Goal: Transaction & Acquisition: Book appointment/travel/reservation

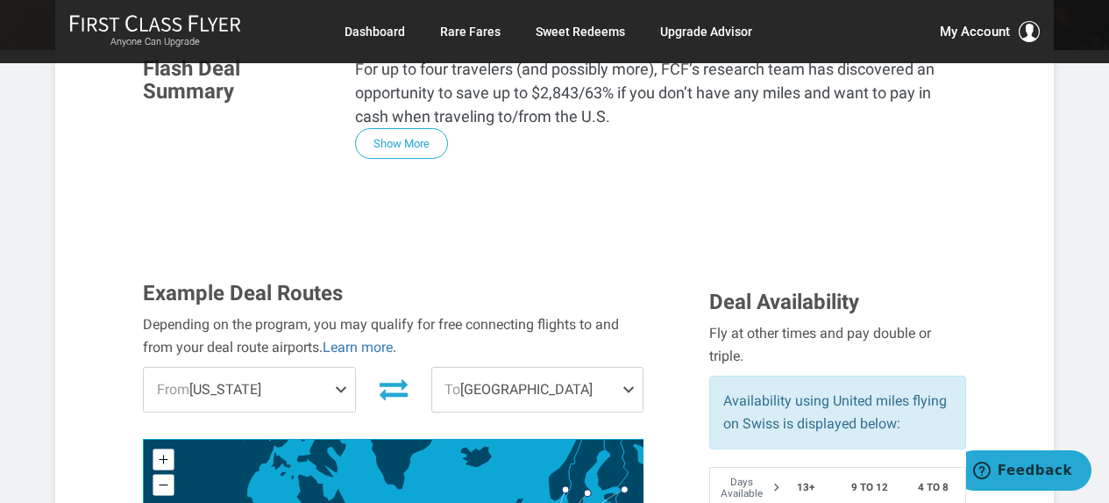
scroll to position [526, 0]
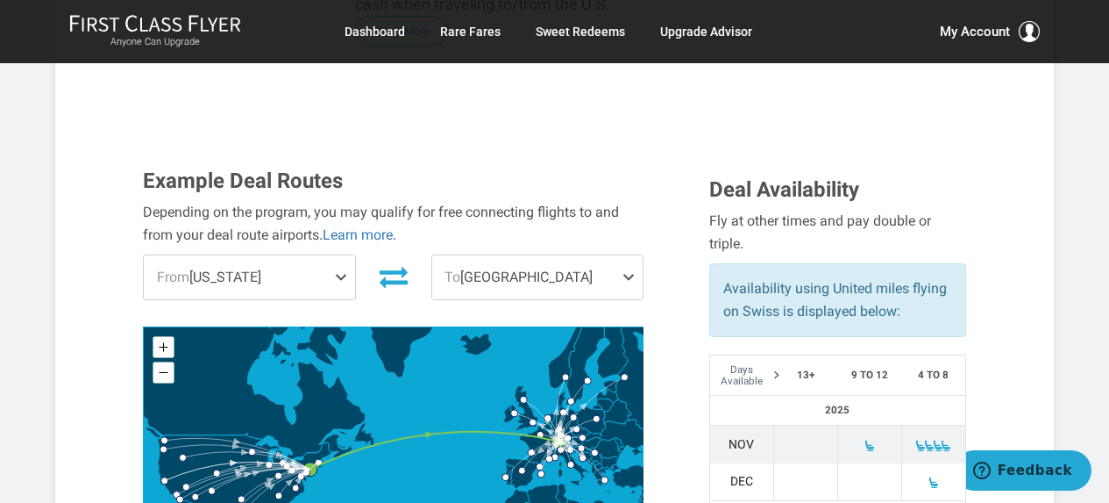
click at [531, 255] on span "To Zurich" at bounding box center [537, 277] width 210 height 44
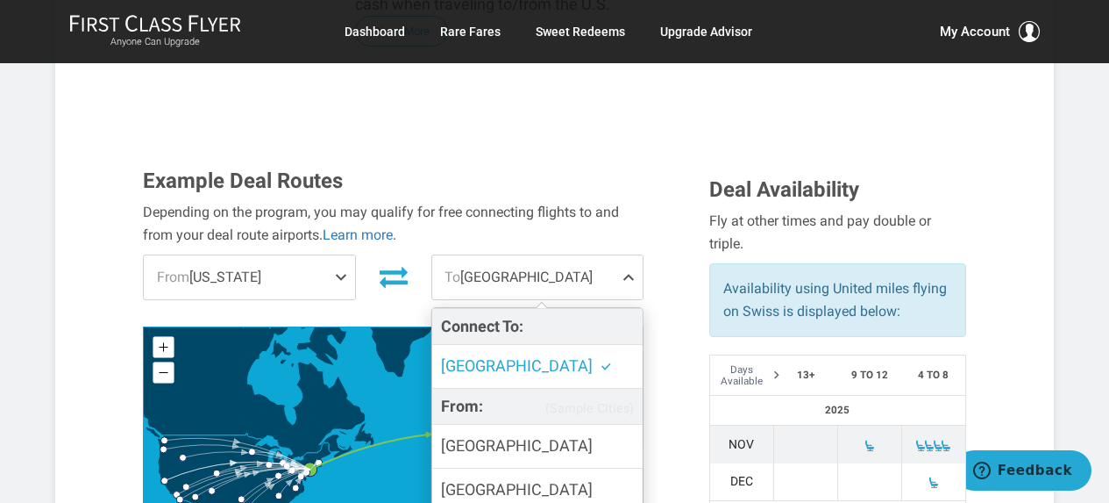
scroll to position [614, 0]
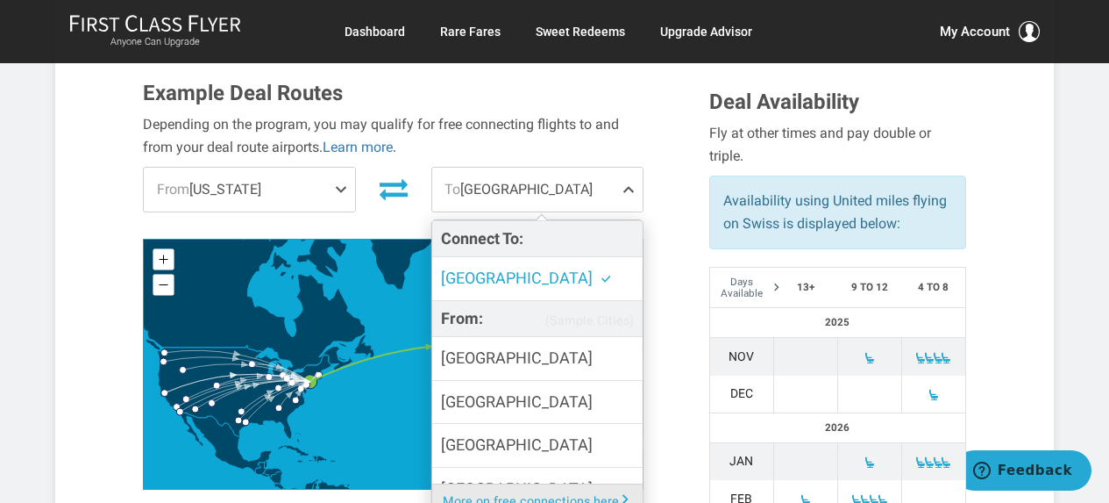
click at [293, 168] on span "From [US_STATE]" at bounding box center [249, 190] width 210 height 44
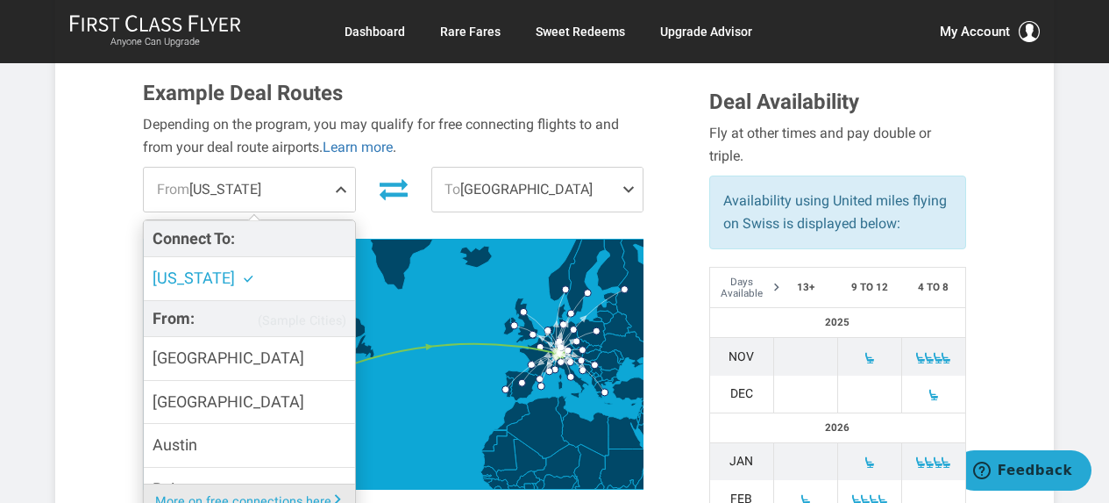
drag, startPoint x: 732, startPoint y: 206, endPoint x: 688, endPoint y: 240, distance: 55.6
click at [731, 207] on div "Deal Availability Fly at other times and pay double or triple. Availability usi…" at bounding box center [837, 340] width 283 height 517
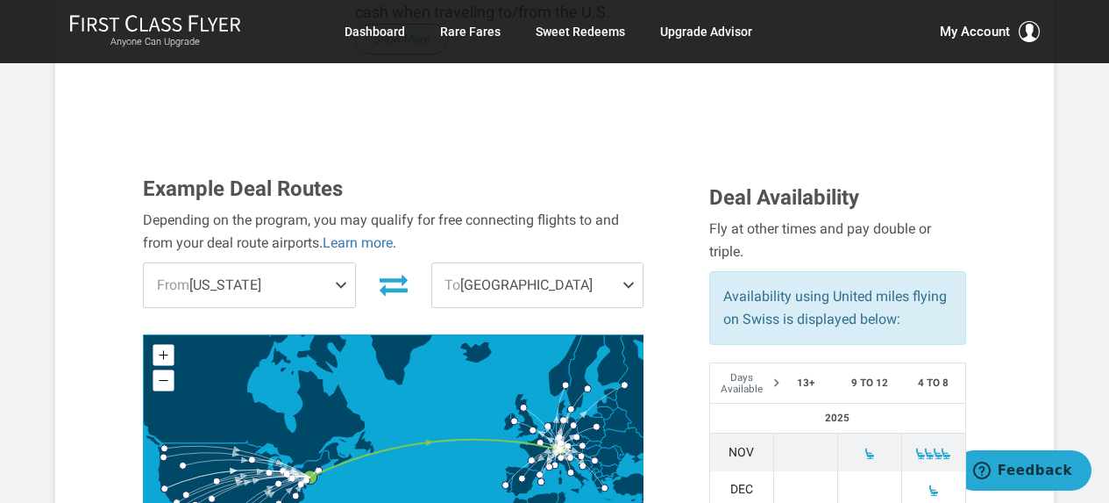
scroll to position [526, 0]
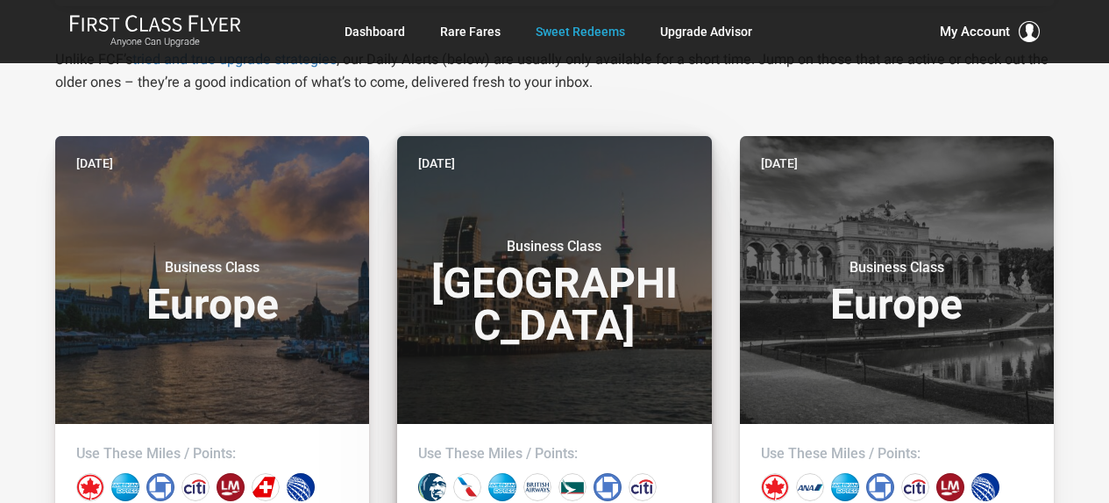
scroll to position [351, 0]
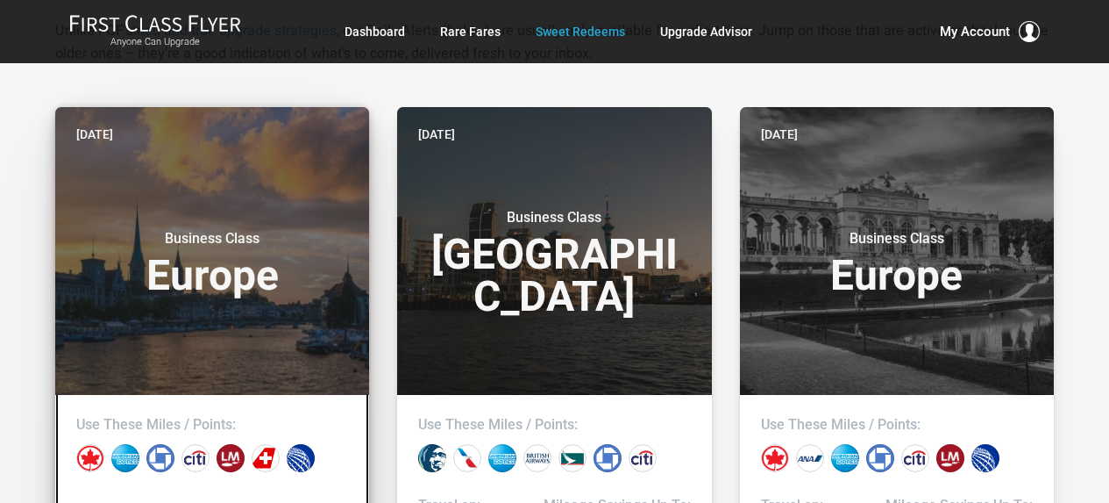
click at [280, 252] on h3 "Business Class Europe" at bounding box center [212, 263] width 272 height 67
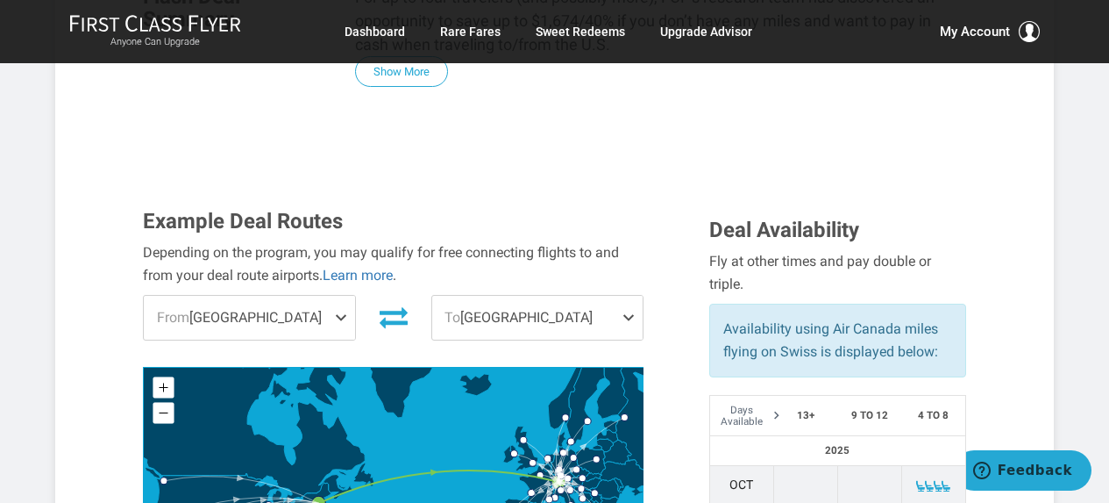
click at [550, 296] on span "To Zurich" at bounding box center [537, 318] width 210 height 44
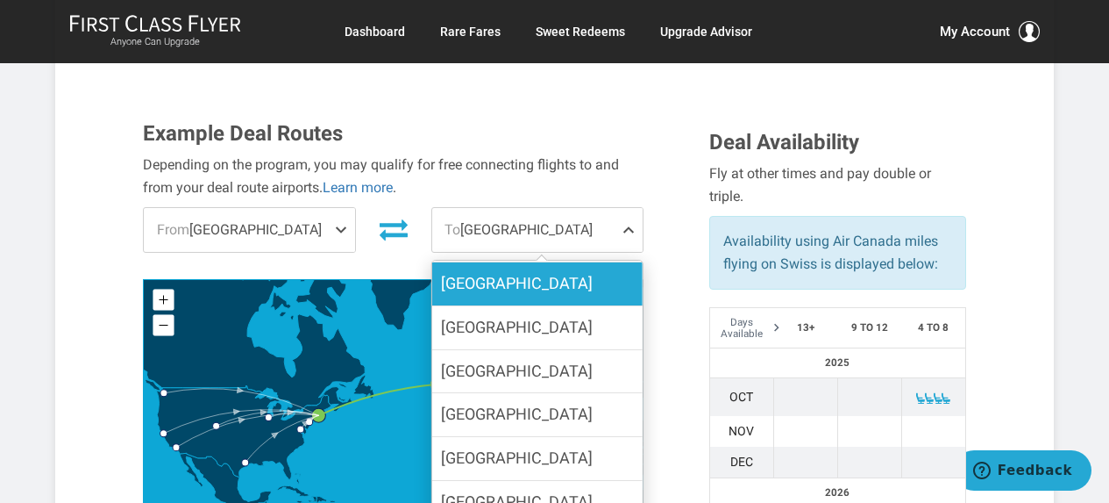
scroll to position [526, 0]
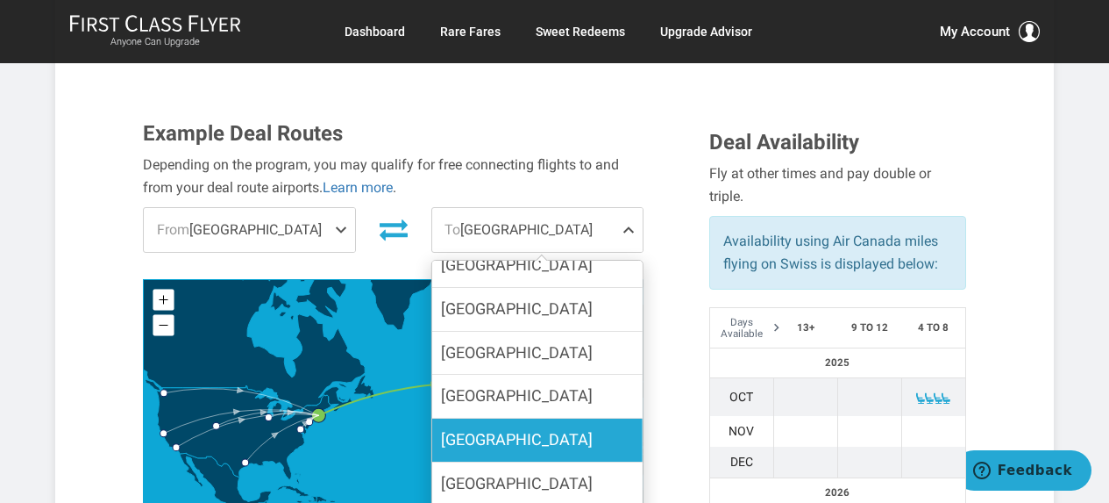
click at [573, 418] on label "[GEOGRAPHIC_DATA]" at bounding box center [537, 439] width 210 height 43
click at [0, 0] on input "[GEOGRAPHIC_DATA]" at bounding box center [0, 0] width 0 height 0
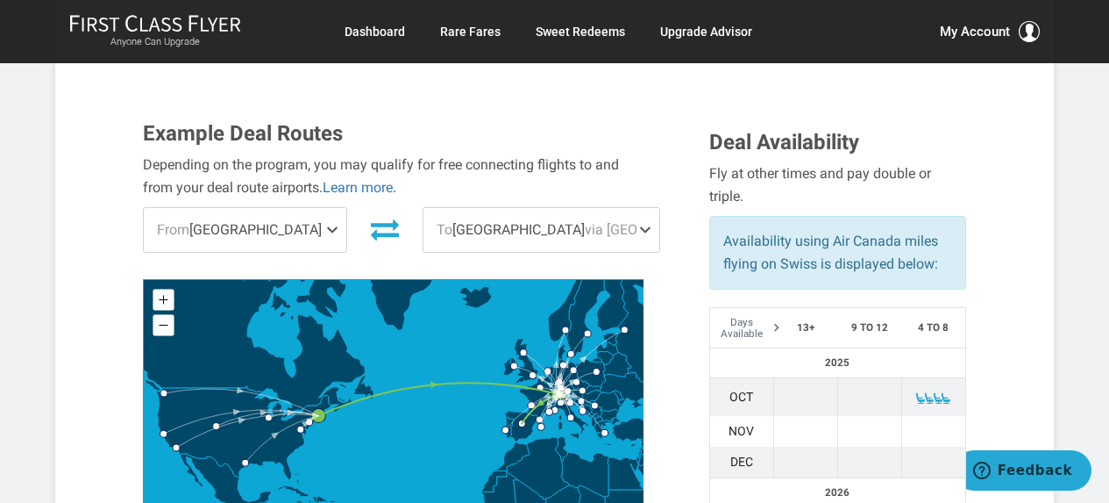
click at [338, 208] on span at bounding box center [335, 230] width 21 height 44
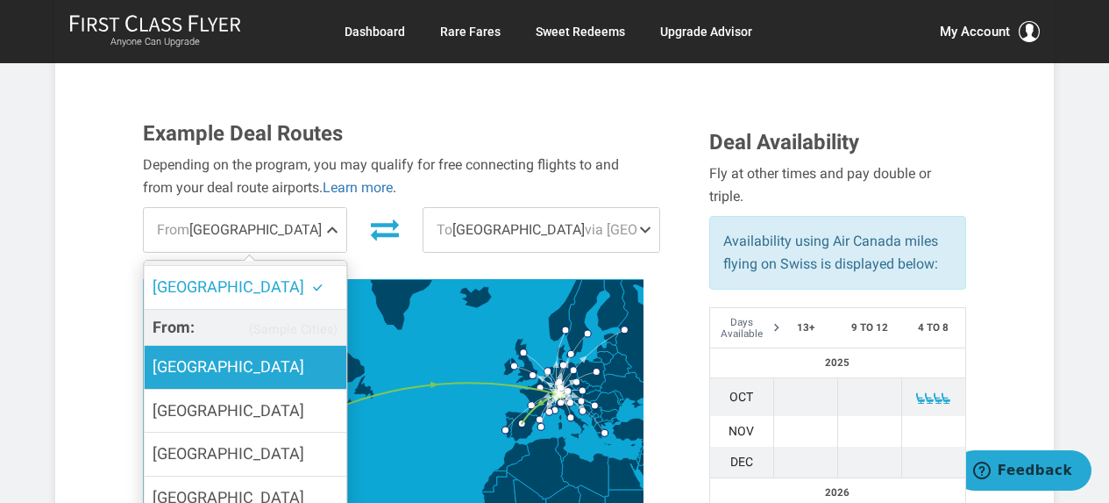
scroll to position [26, 0]
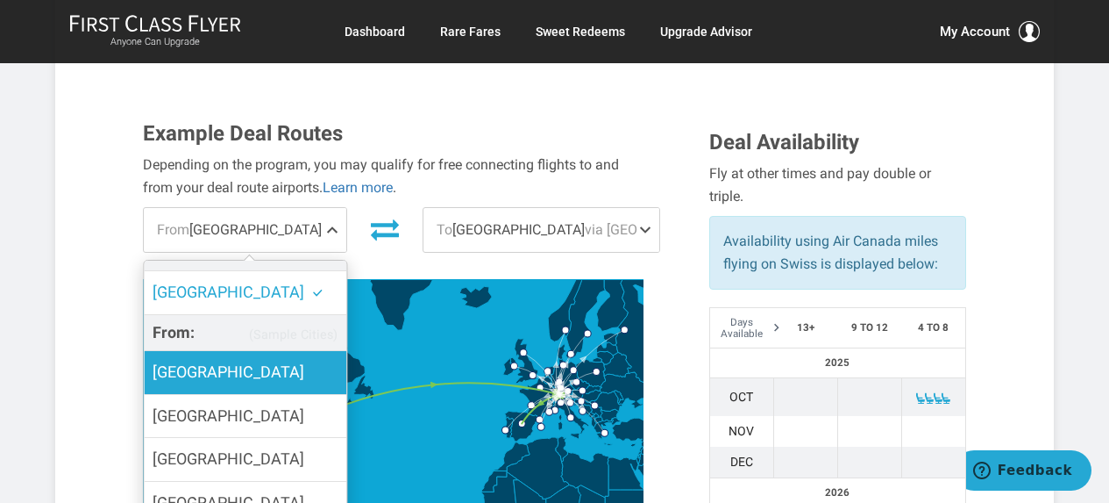
click at [297, 351] on label "[GEOGRAPHIC_DATA]" at bounding box center [245, 372] width 203 height 43
click at [0, 0] on input "[GEOGRAPHIC_DATA]" at bounding box center [0, 0] width 0 height 0
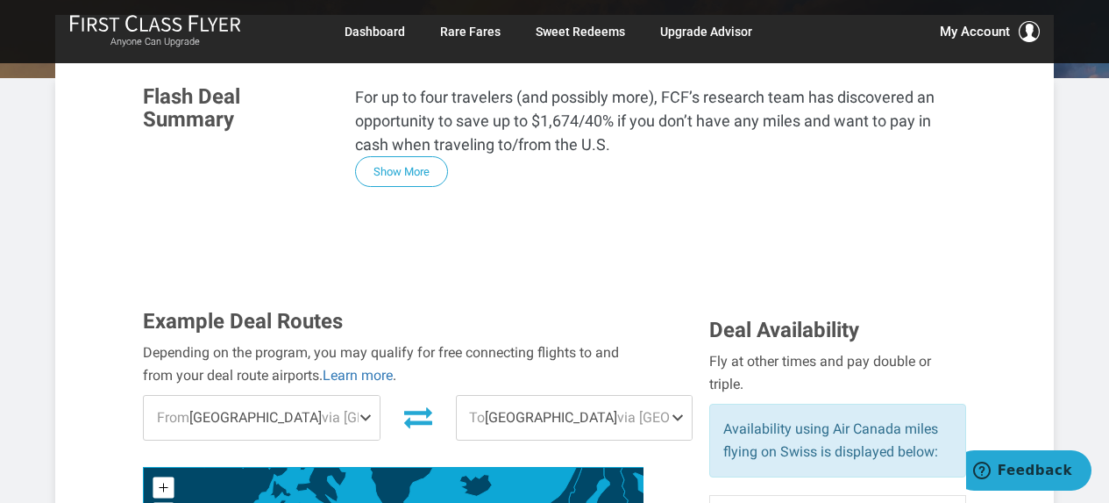
scroll to position [88, 0]
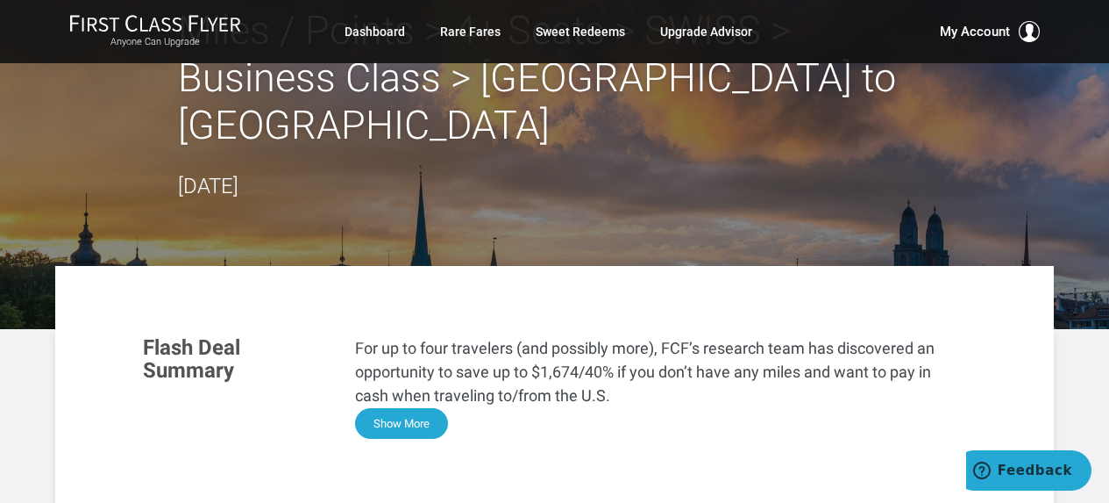
click at [417, 408] on button "Show More" at bounding box center [401, 423] width 93 height 31
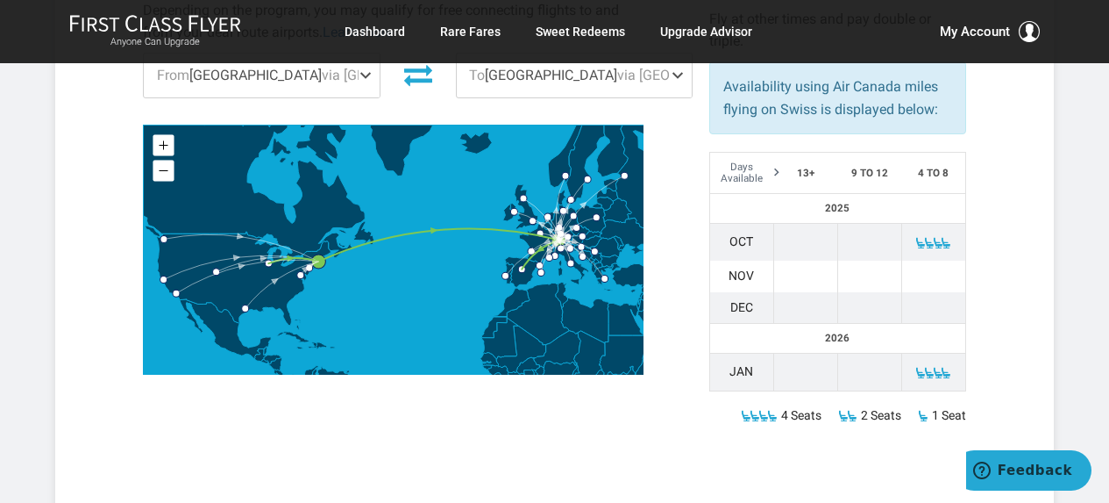
scroll to position [1666, 0]
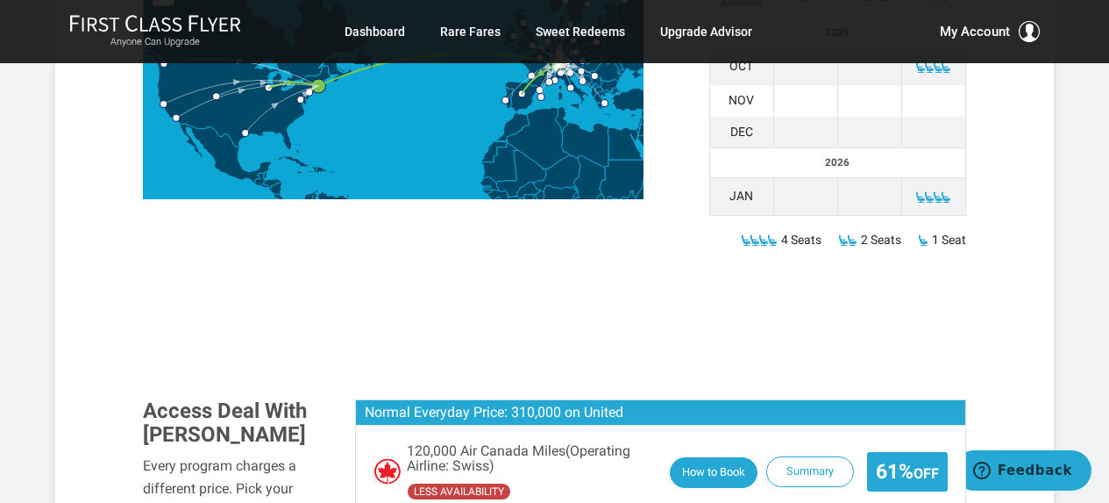
click at [709, 457] on button "How to Book" at bounding box center [714, 472] width 88 height 31
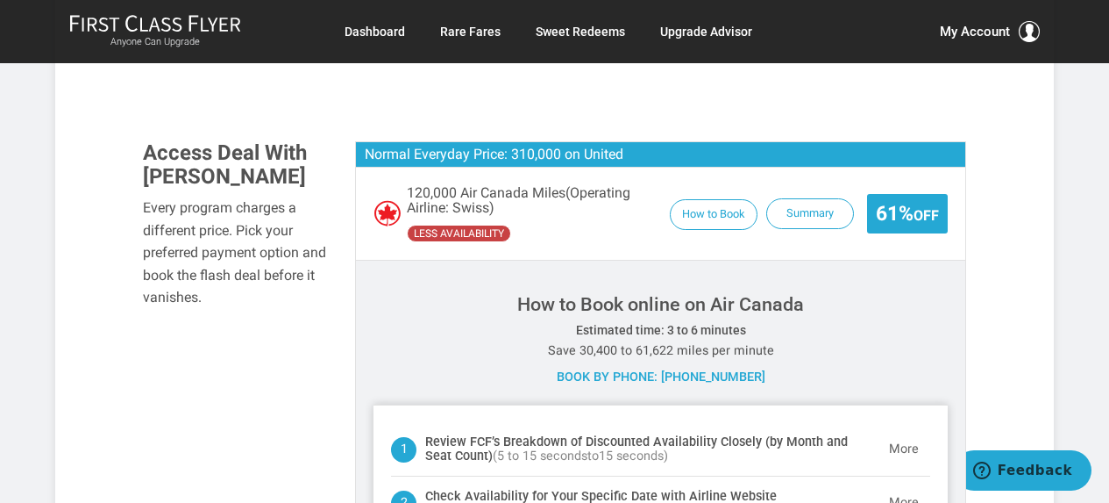
scroll to position [1929, 0]
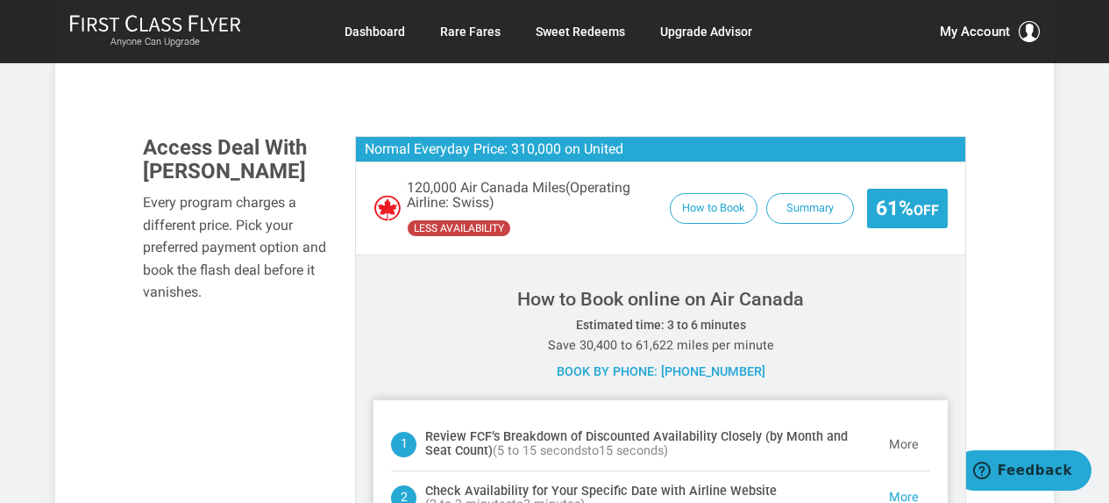
click at [911, 427] on button "More" at bounding box center [904, 444] width 53 height 35
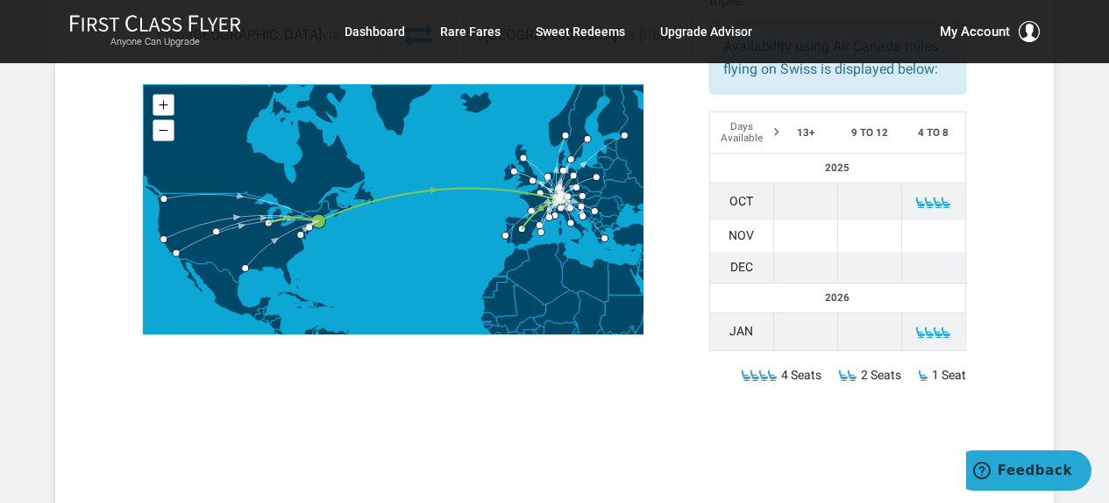
scroll to position [1794, 0]
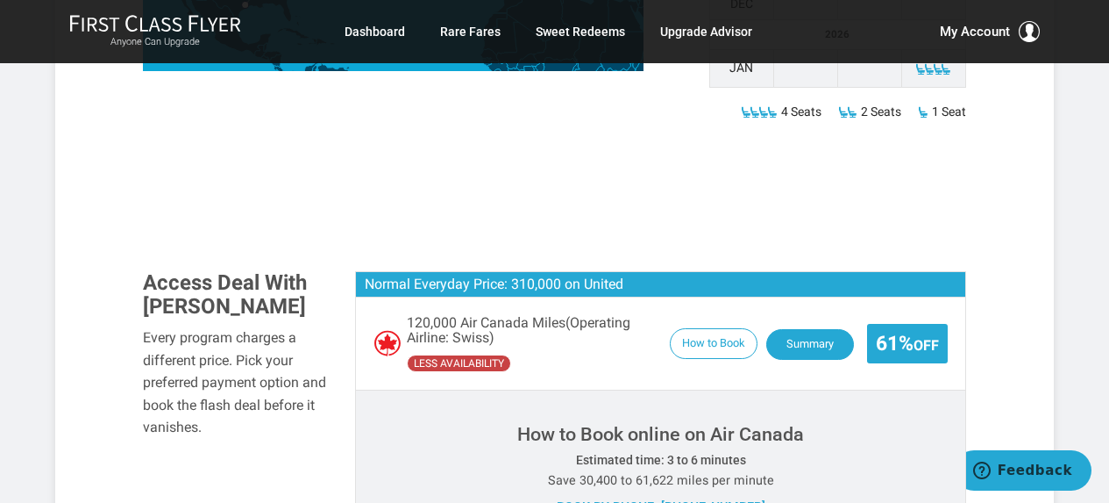
click at [794, 329] on button "Summary" at bounding box center [811, 344] width 88 height 31
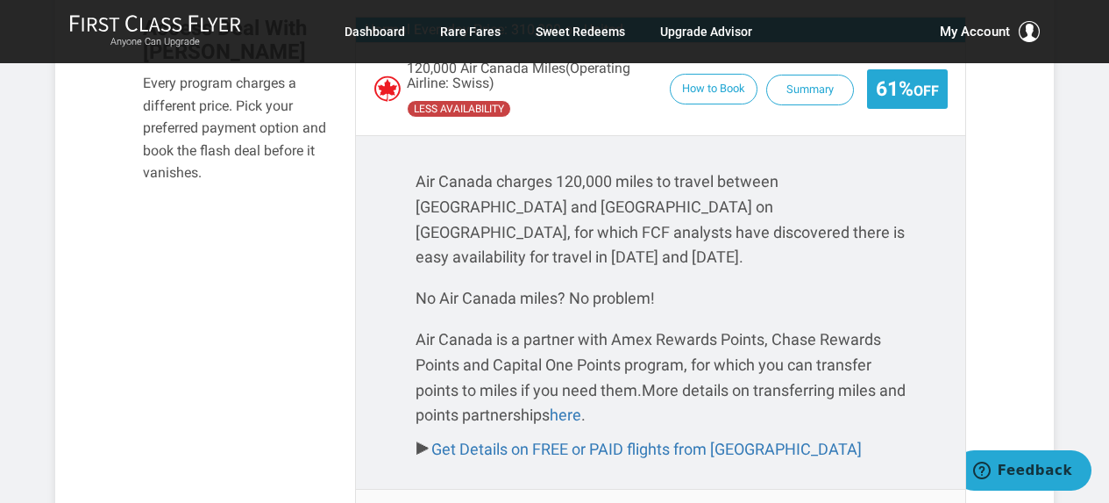
scroll to position [2058, 0]
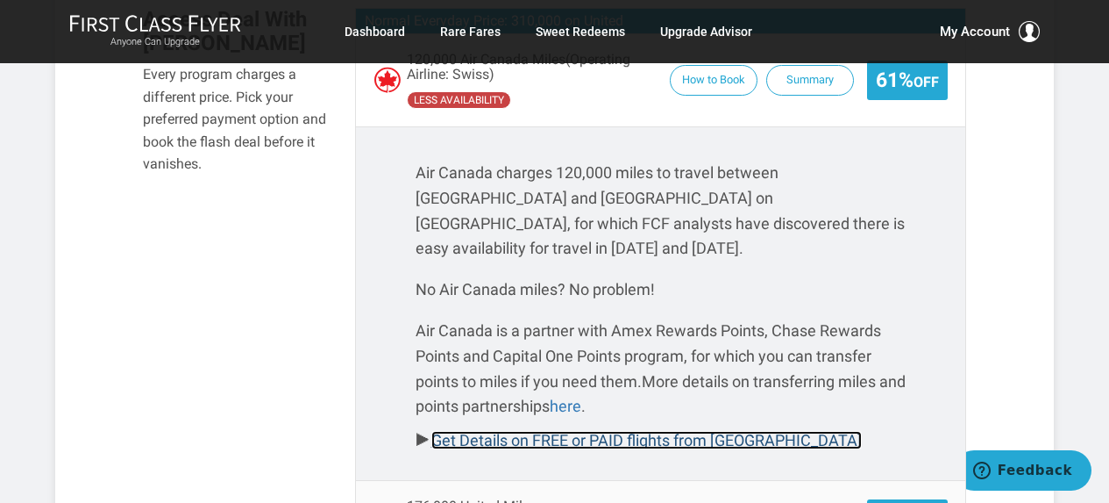
click at [740, 431] on link "Get Details on FREE or PAID flights from Zurich" at bounding box center [647, 440] width 431 height 18
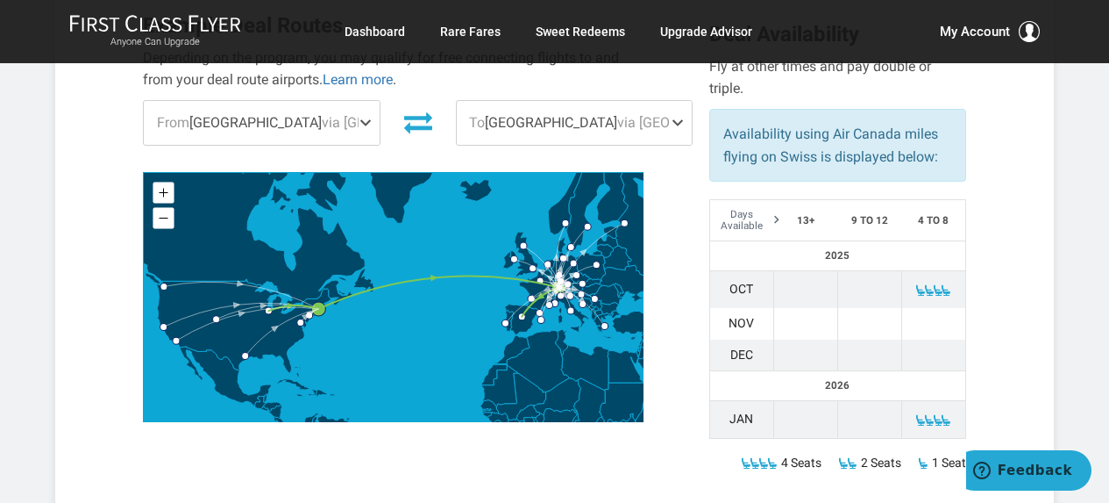
scroll to position [1794, 0]
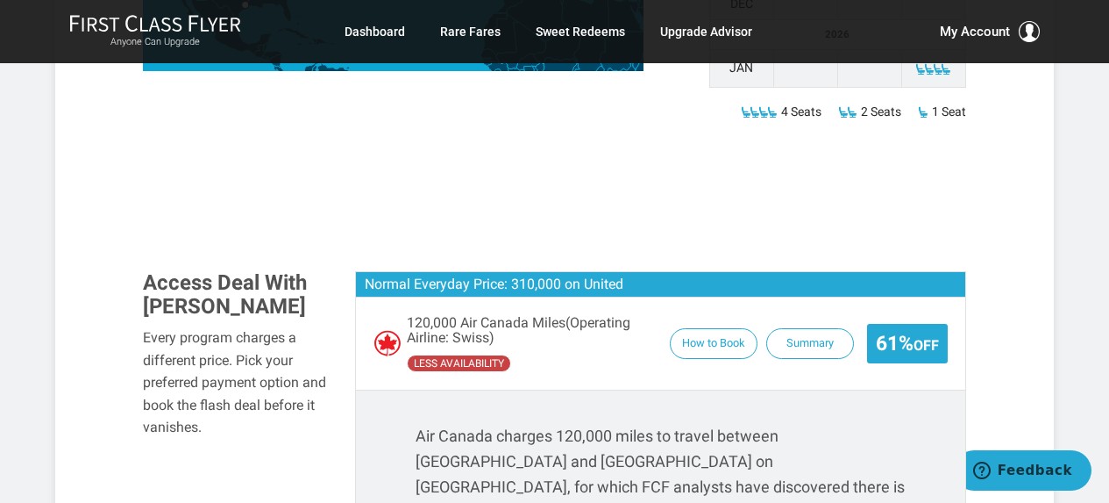
click at [736, 324] on span "How to Book Summary 61% Off" at bounding box center [804, 343] width 287 height 39
click at [730, 329] on button "How to Book" at bounding box center [714, 344] width 88 height 31
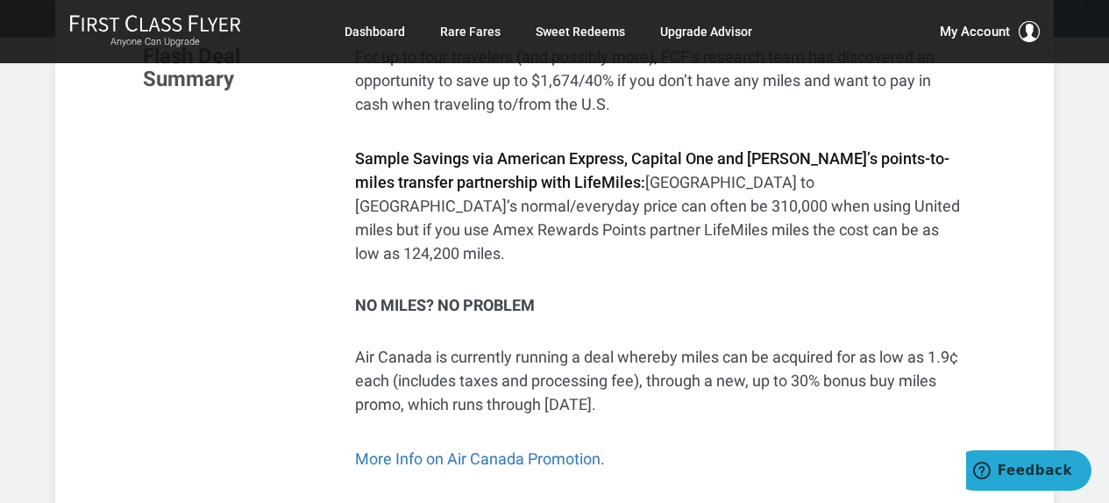
scroll to position [439, 0]
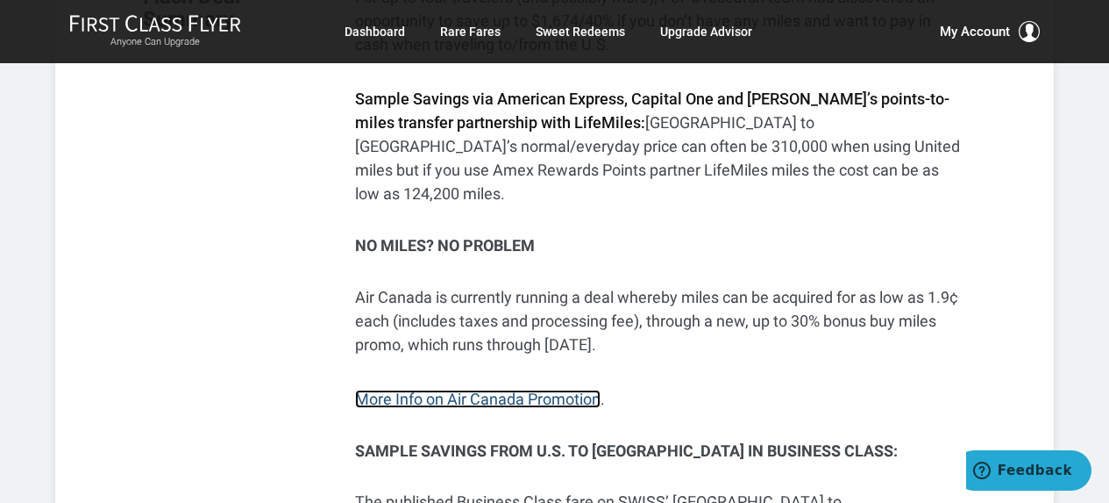
click at [488, 389] on link "More Info on Air Canada Promotion" at bounding box center [478, 398] width 246 height 18
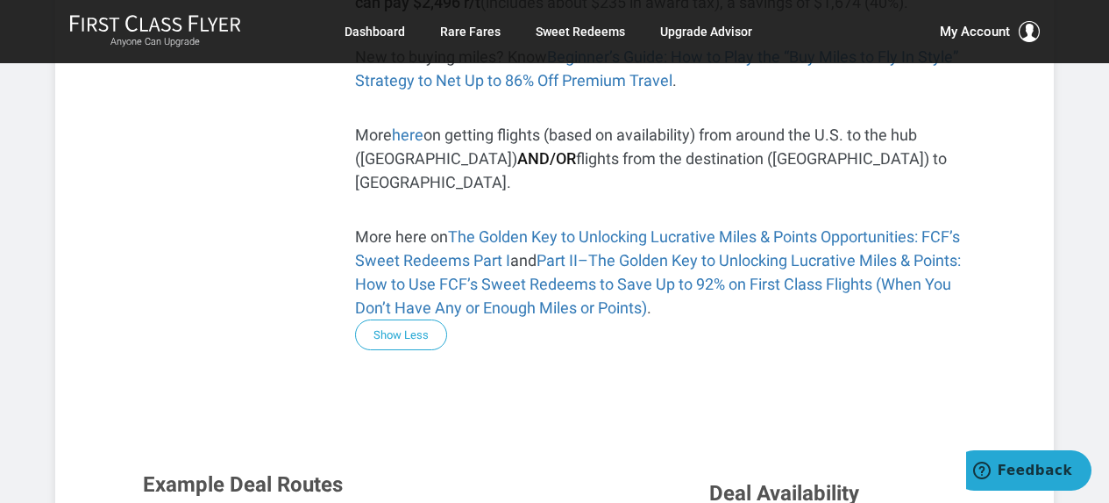
scroll to position [1228, 0]
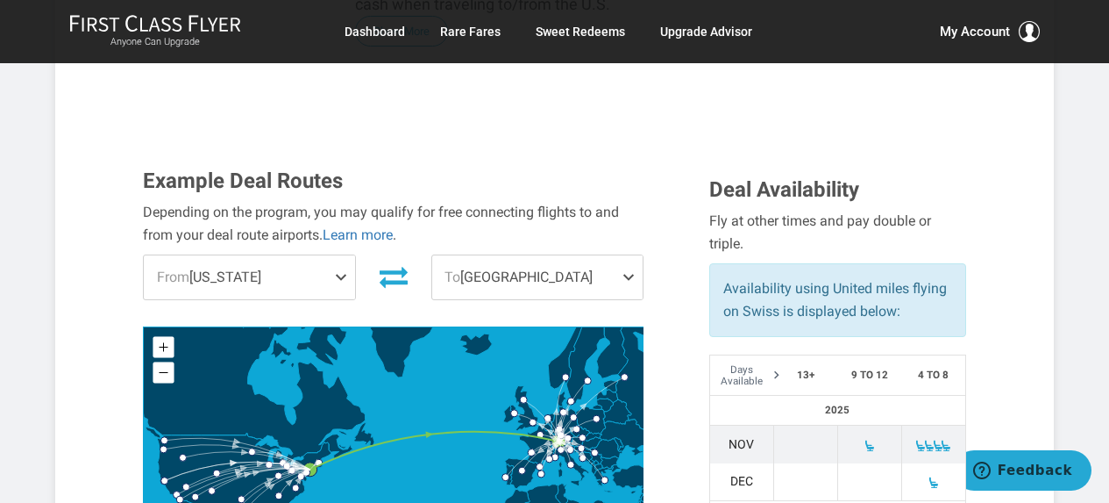
click at [293, 255] on span "From [US_STATE]" at bounding box center [249, 277] width 210 height 44
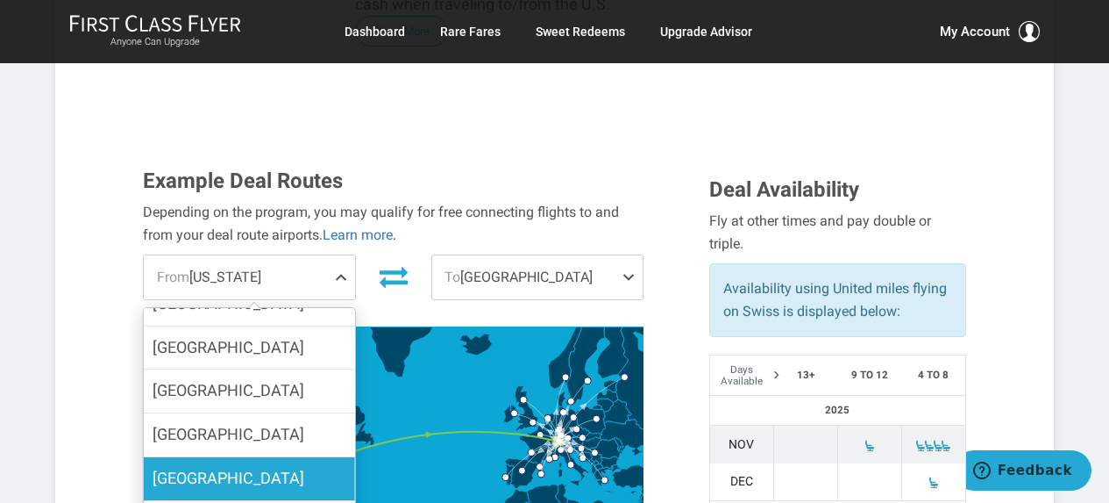
scroll to position [614, 0]
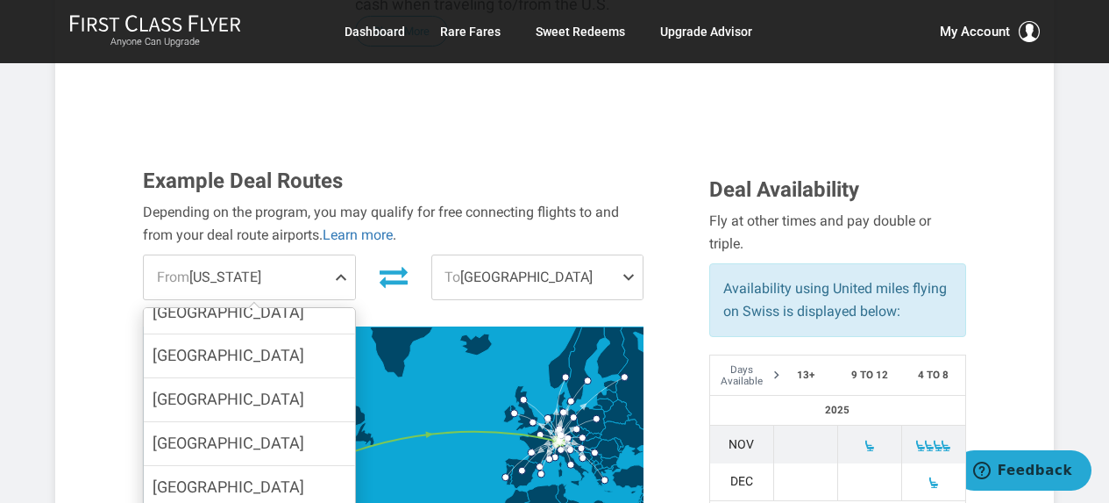
click at [503, 204] on div "Example Deal Routes Depending on the program, you may qualify for free connecti…" at bounding box center [413, 377] width 567 height 417
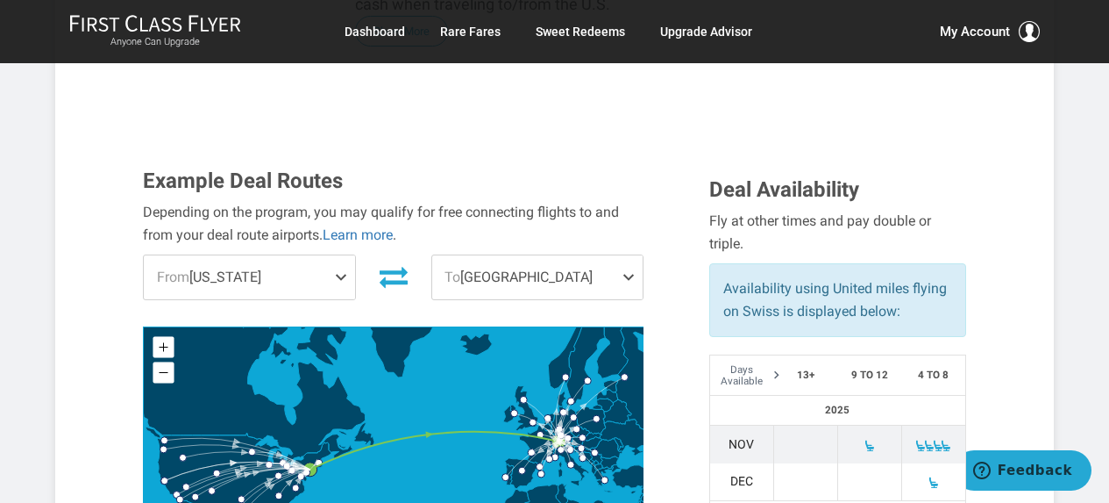
click at [503, 255] on span "To [GEOGRAPHIC_DATA]" at bounding box center [537, 277] width 210 height 44
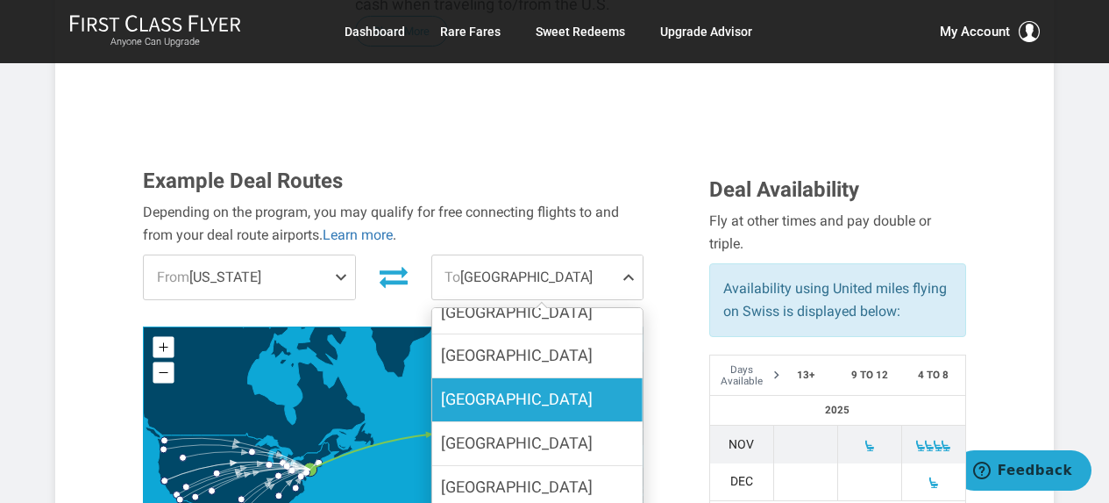
click at [572, 378] on label "[GEOGRAPHIC_DATA]" at bounding box center [537, 399] width 210 height 43
click at [0, 0] on input "[GEOGRAPHIC_DATA]" at bounding box center [0, 0] width 0 height 0
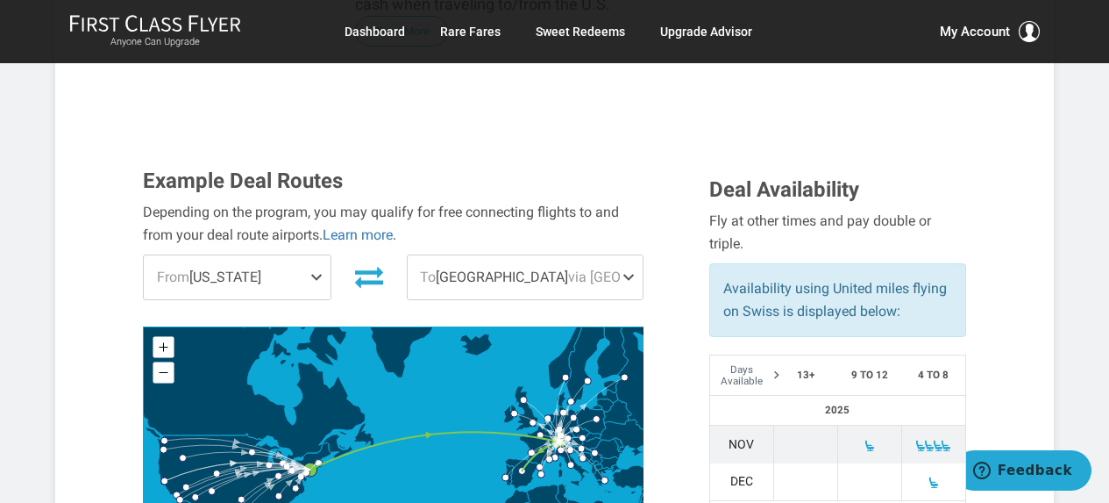
click at [250, 255] on span "From [US_STATE]" at bounding box center [237, 277] width 186 height 44
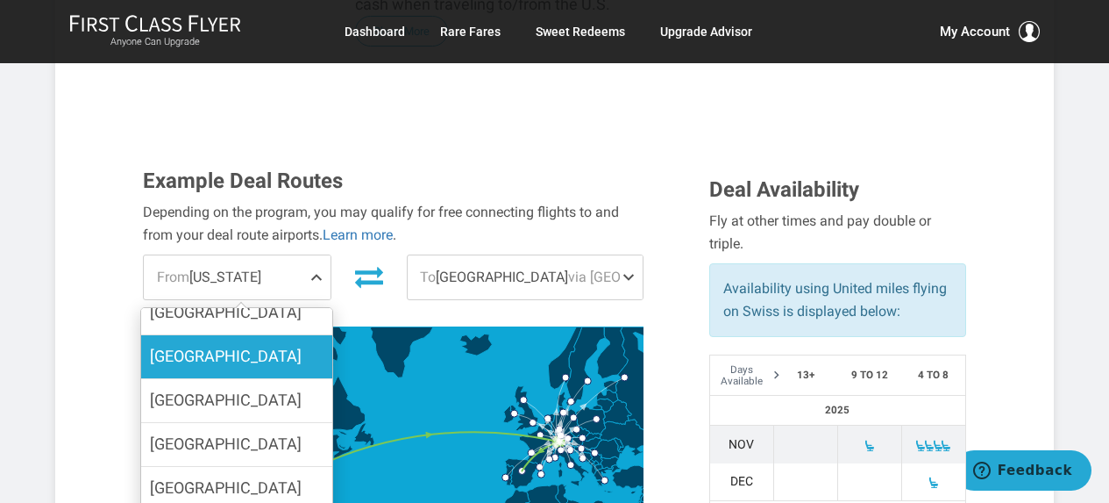
scroll to position [351, 0]
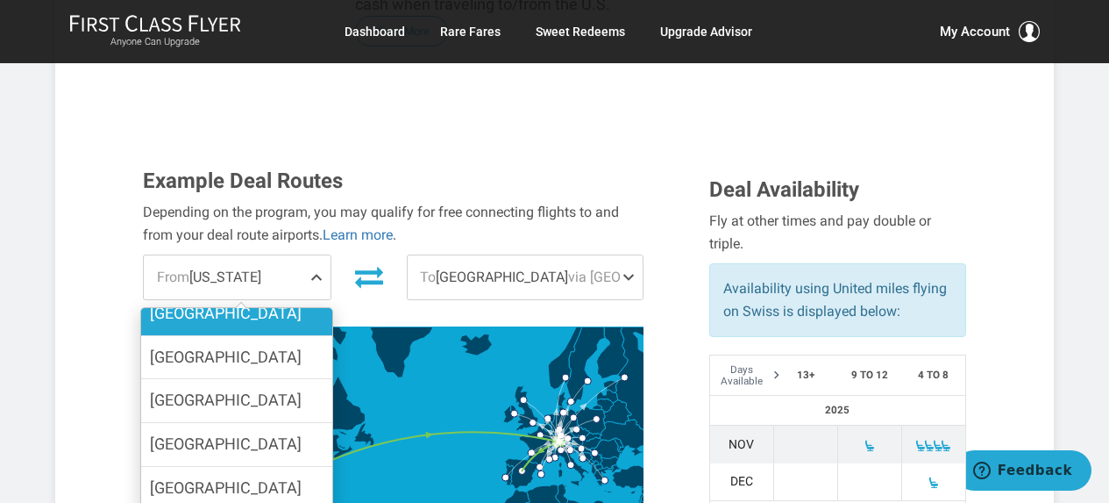
click at [263, 292] on label "[GEOGRAPHIC_DATA]" at bounding box center [236, 313] width 191 height 43
click at [0, 0] on input "[GEOGRAPHIC_DATA]" at bounding box center [0, 0] width 0 height 0
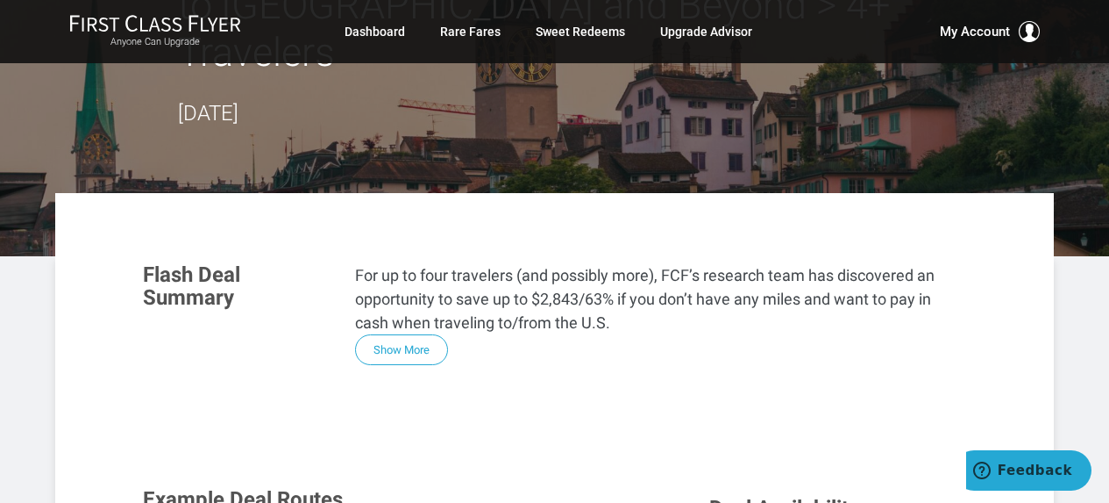
scroll to position [175, 0]
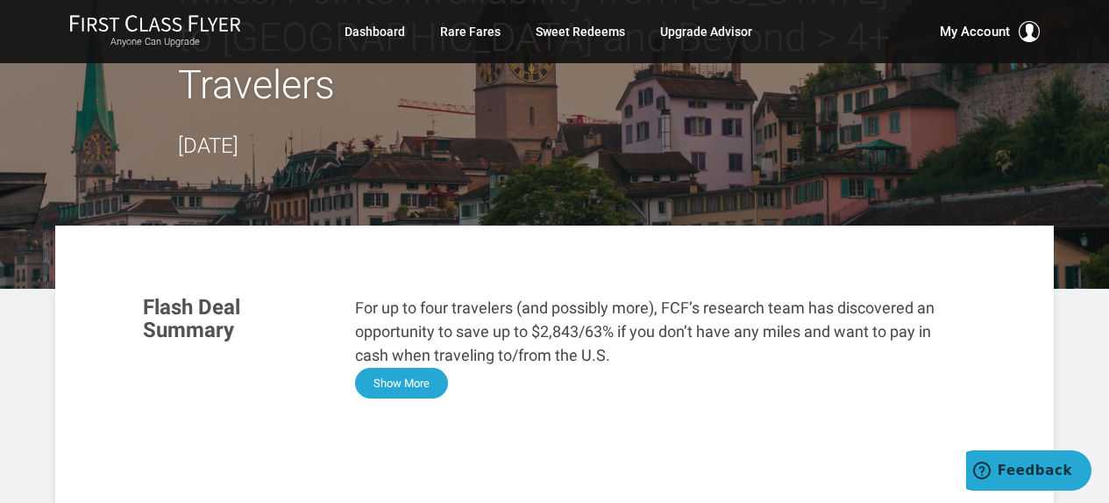
click at [408, 367] on button "Show More" at bounding box center [401, 382] width 93 height 31
